Goal: Navigation & Orientation: Find specific page/section

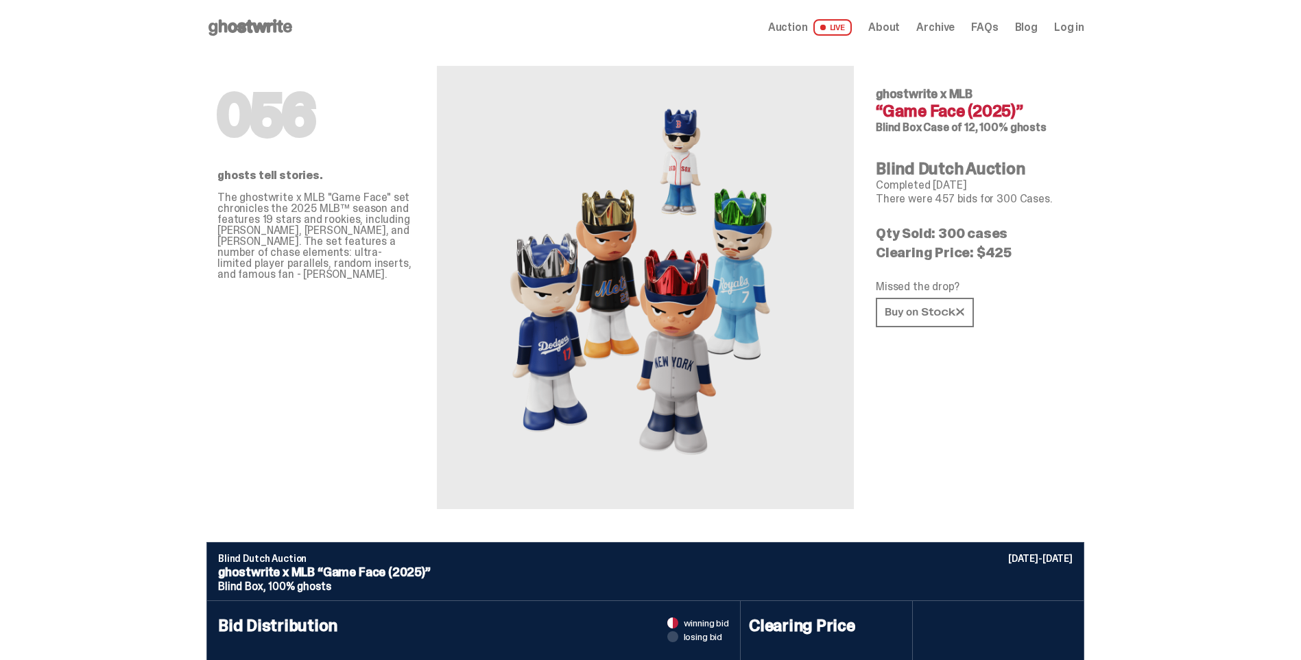
click at [806, 24] on span "Auction" at bounding box center [788, 27] width 40 height 11
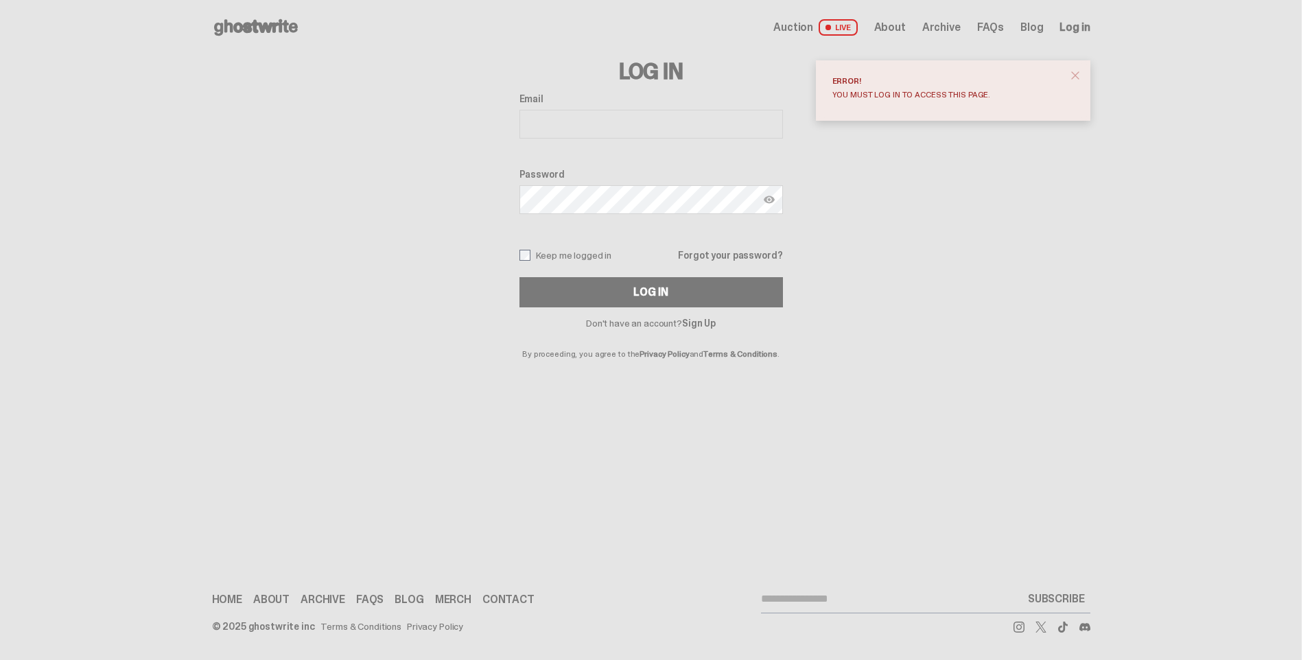
click at [1079, 78] on span "close" at bounding box center [1075, 76] width 14 height 14
click at [904, 27] on span "About" at bounding box center [890, 27] width 32 height 11
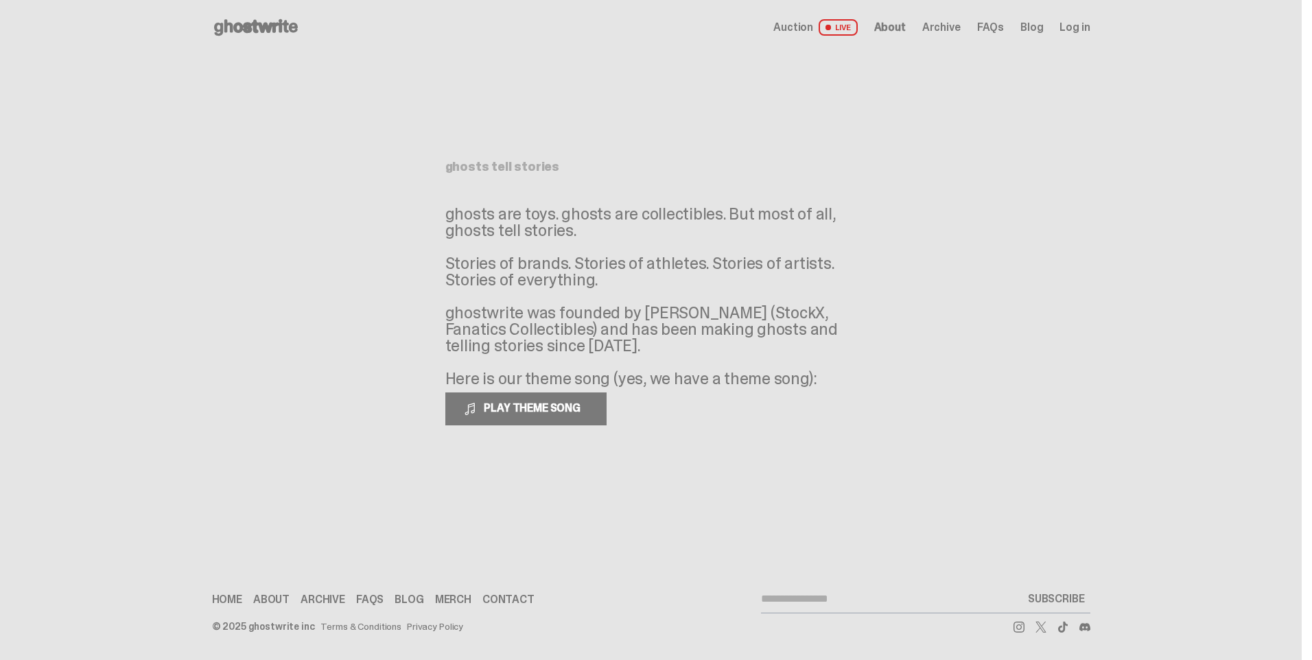
click at [899, 25] on span "About" at bounding box center [890, 27] width 32 height 11
click at [945, 25] on span "Archive" at bounding box center [941, 27] width 38 height 11
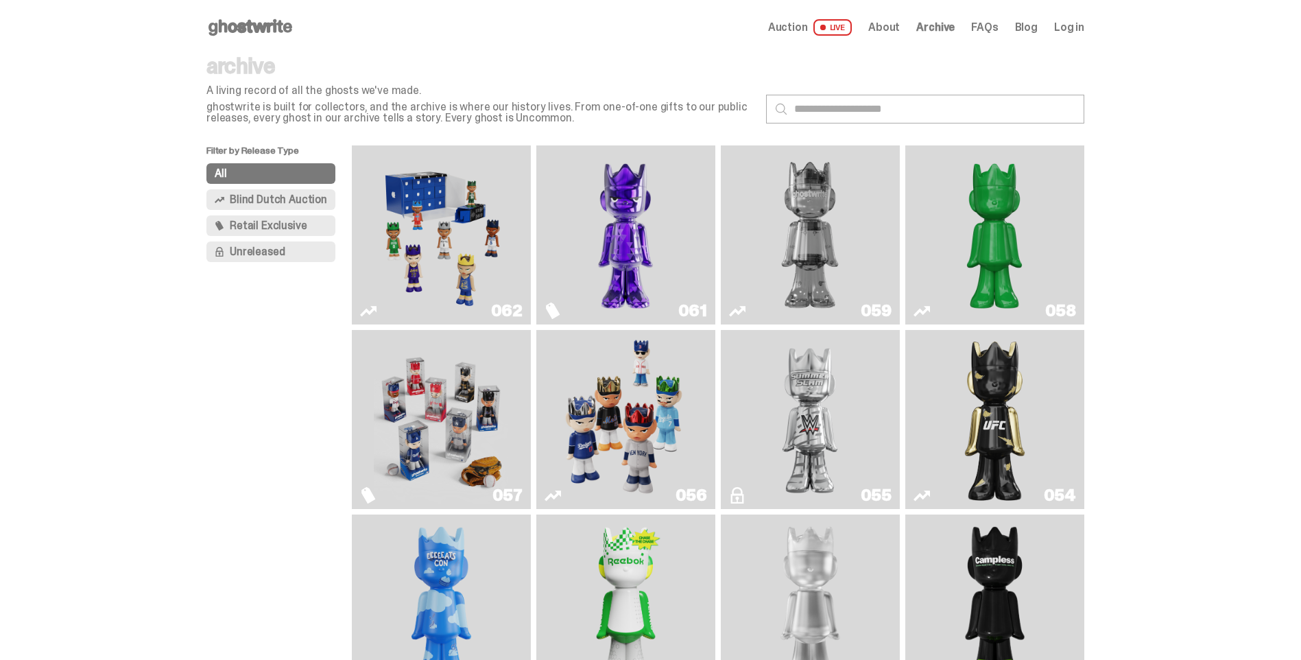
click at [292, 224] on span "Retail Exclusive" at bounding box center [268, 225] width 77 height 11
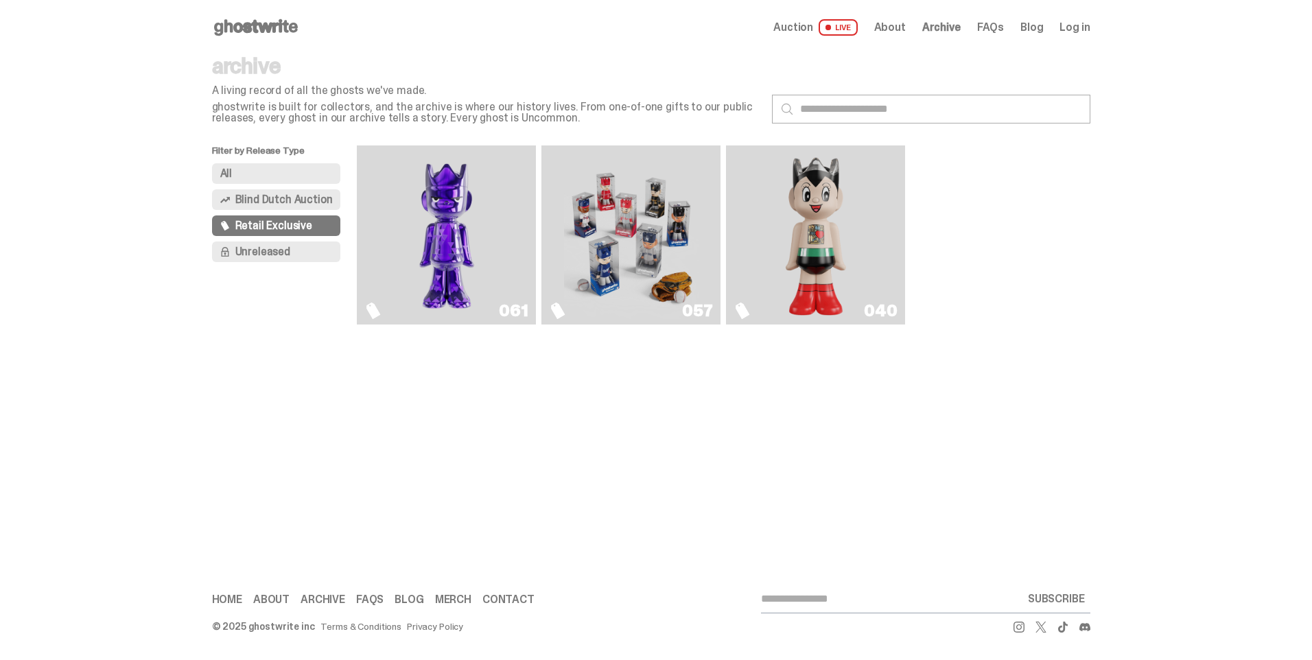
click at [285, 250] on span "Unreleased" at bounding box center [262, 251] width 55 height 11
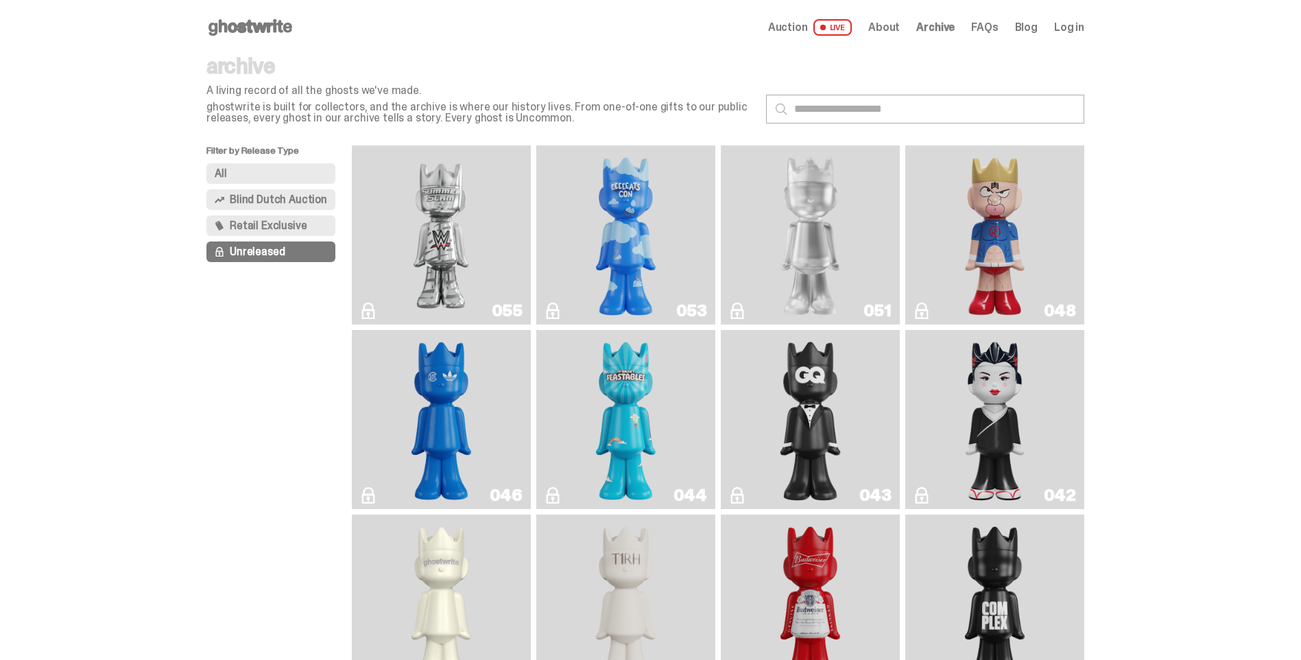
click at [276, 224] on span "Retail Exclusive" at bounding box center [268, 225] width 77 height 11
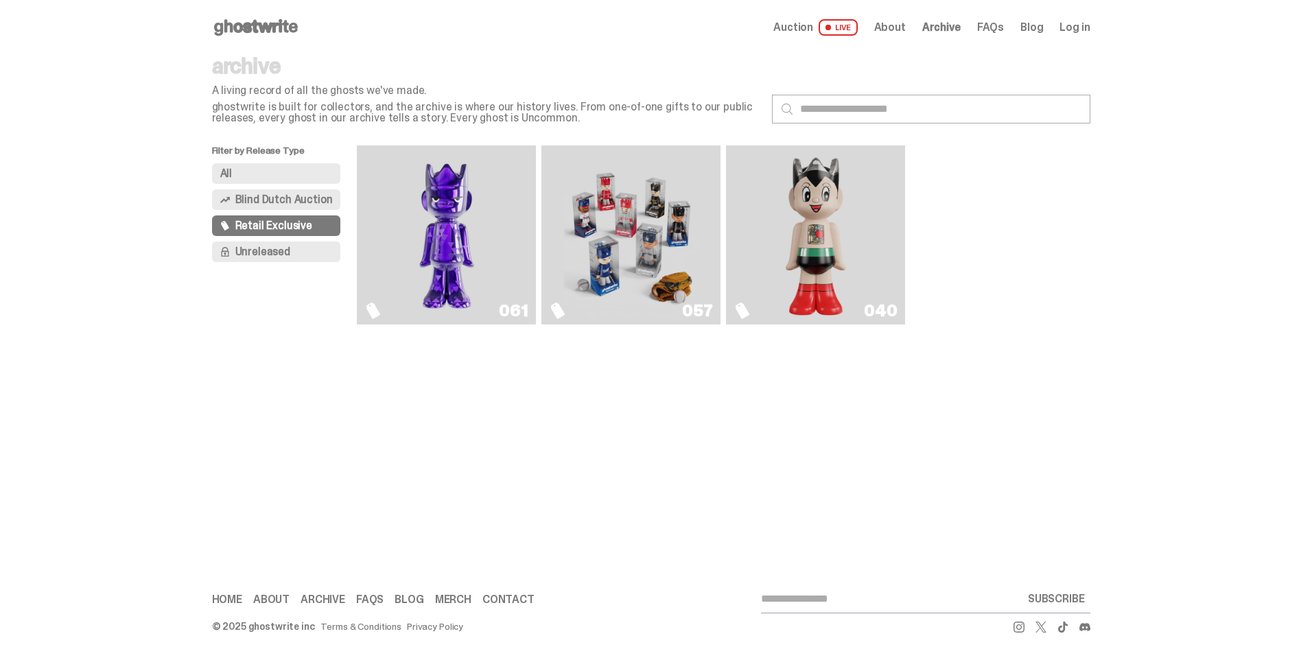
click at [635, 236] on img "Game Face (2025)" at bounding box center [631, 235] width 134 height 168
click at [257, 175] on button "All" at bounding box center [276, 173] width 129 height 21
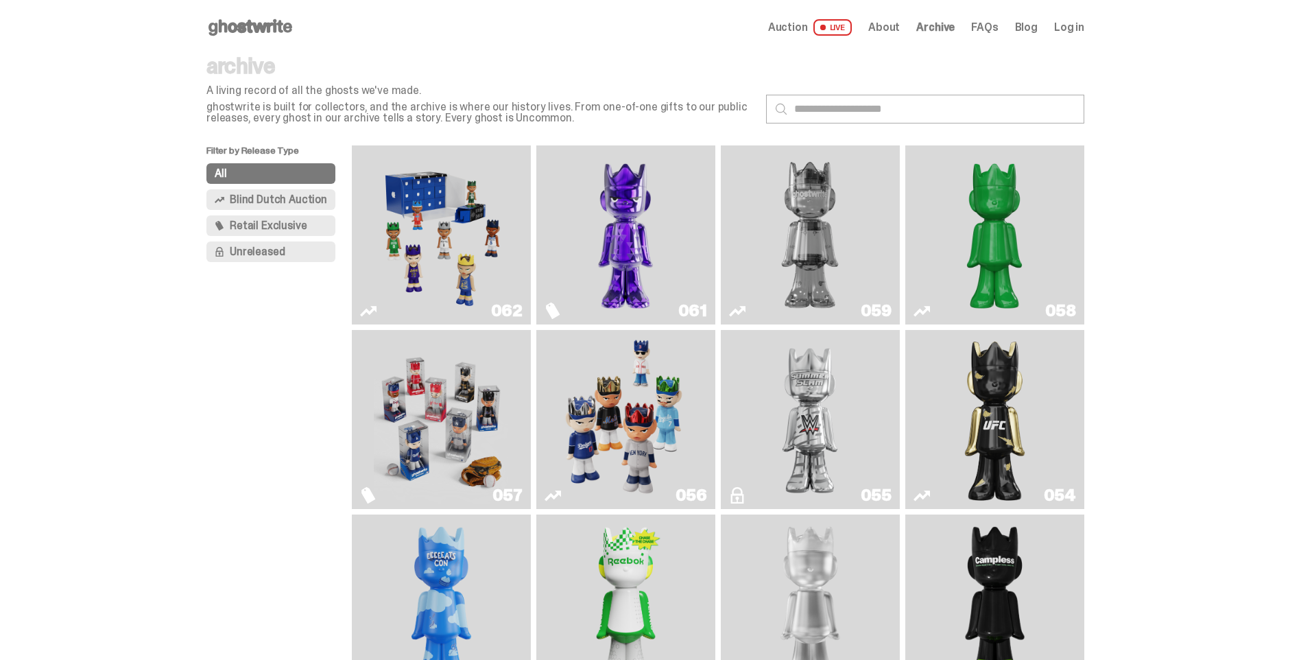
click at [274, 202] on span "Blind Dutch Auction" at bounding box center [278, 199] width 97 height 11
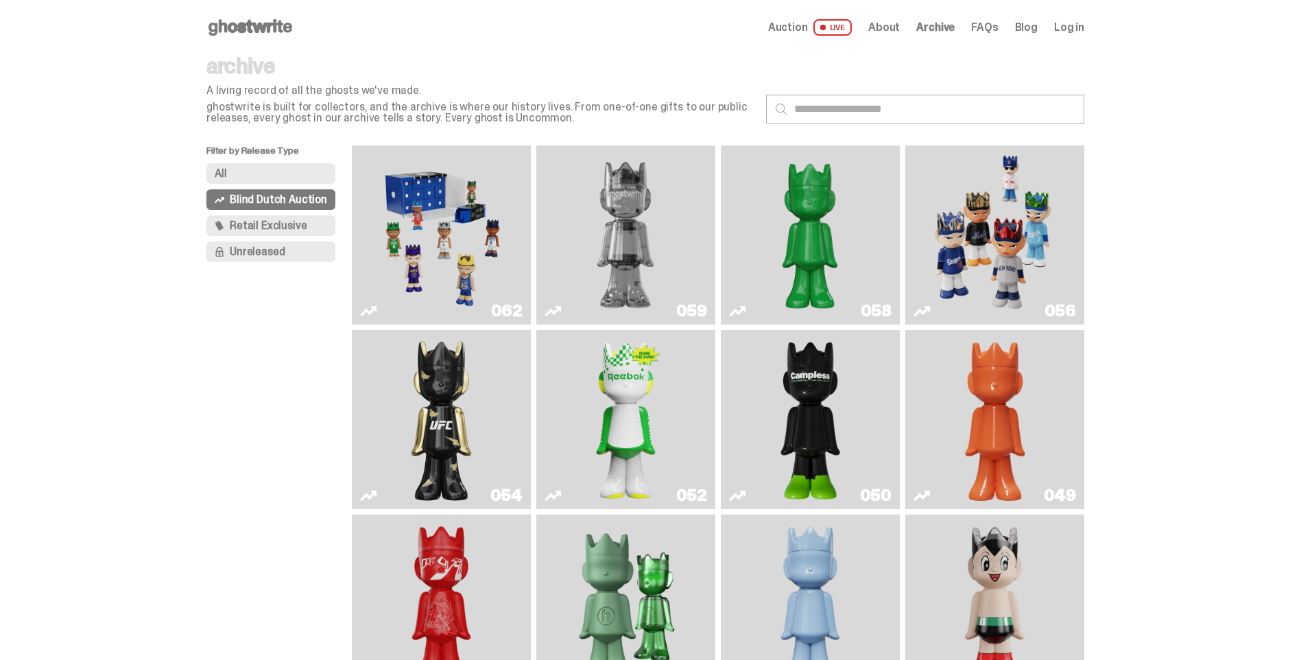
click at [442, 232] on img "Game Face (2025)" at bounding box center [441, 235] width 134 height 168
